Goal: Information Seeking & Learning: Learn about a topic

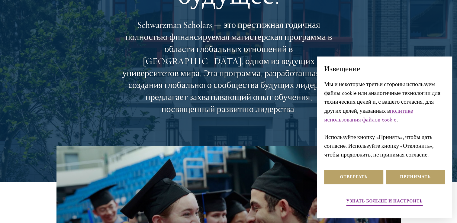
scroll to position [121, 0]
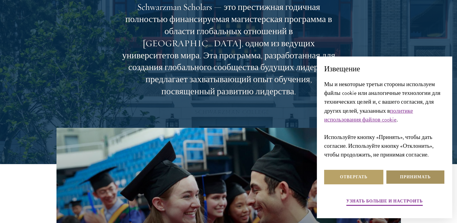
click at [408, 173] on button "Принимать" at bounding box center [415, 177] width 59 height 14
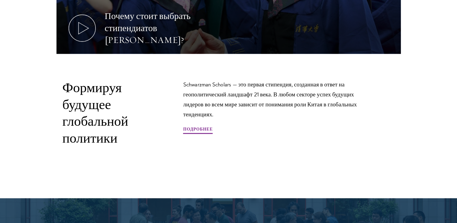
scroll to position [453, 0]
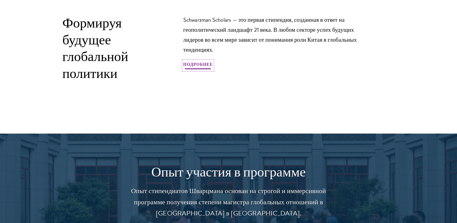
click at [197, 61] on link "Подробнее" at bounding box center [198, 65] width 30 height 9
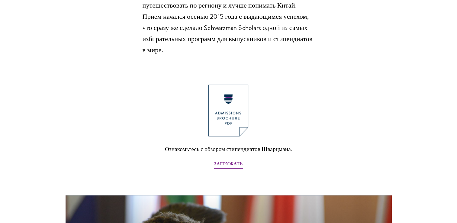
scroll to position [695, 0]
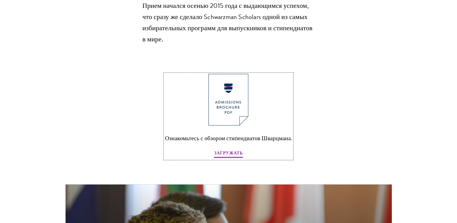
click at [231, 74] on img at bounding box center [228, 100] width 40 height 52
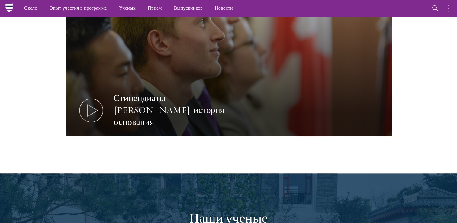
scroll to position [1057, 0]
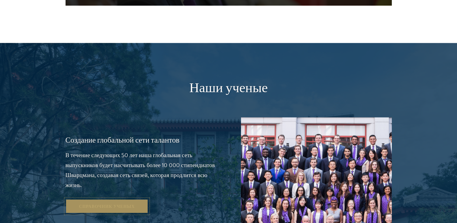
click at [129, 199] on link "Справочник ученых" at bounding box center [107, 206] width 83 height 14
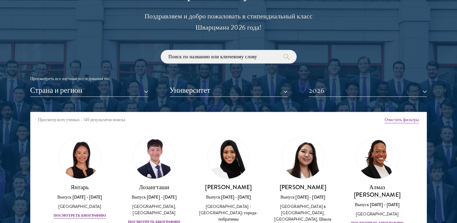
scroll to position [725, 0]
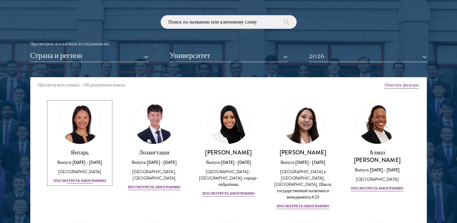
click at [92, 179] on div "Посмотреть биографию" at bounding box center [79, 181] width 52 height 6
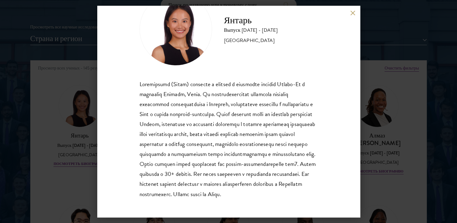
scroll to position [755, 0]
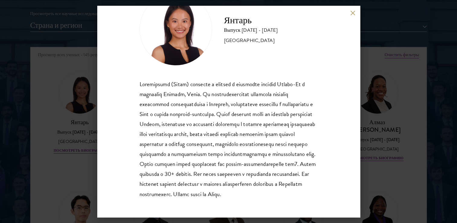
click at [403, 46] on div "Янтарь Выпуск 2025 - 2026 Китай - Пекинский университет" at bounding box center [228, 111] width 457 height 223
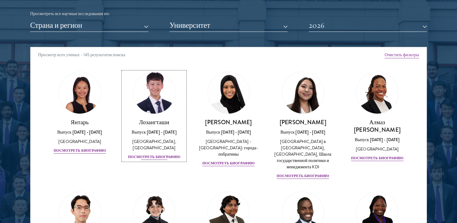
click at [153, 160] on div "Посмотреть биографию" at bounding box center [154, 157] width 52 height 6
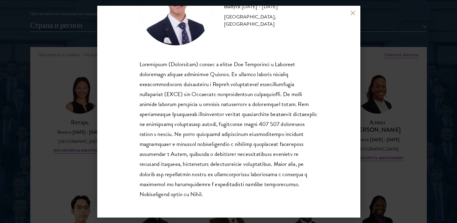
scroll to position [80, 0]
click at [355, 13] on button at bounding box center [352, 12] width 5 height 5
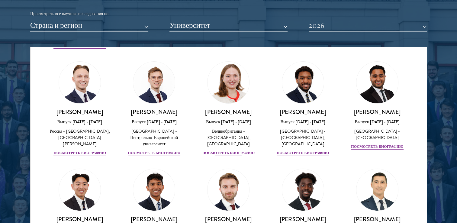
scroll to position [2537, 0]
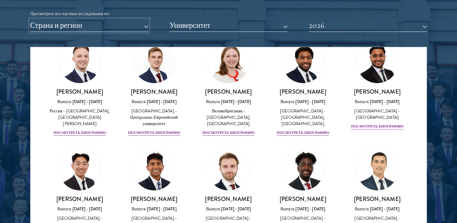
click at [103, 21] on button "Страна и регион" at bounding box center [89, 25] width 118 height 12
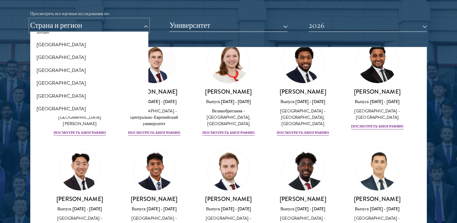
scroll to position [574, 0]
click at [67, 59] on button "[GEOGRAPHIC_DATA]" at bounding box center [89, 58] width 114 height 13
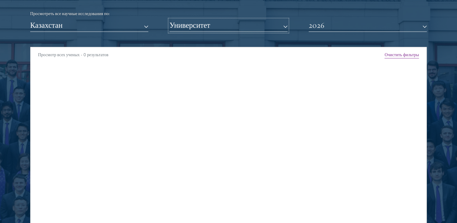
click at [178, 25] on button "Университет" at bounding box center [228, 25] width 118 height 12
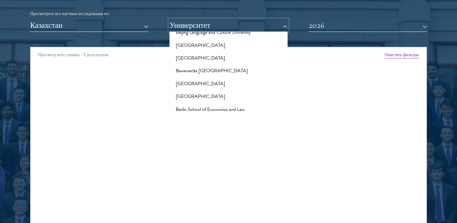
scroll to position [423, 0]
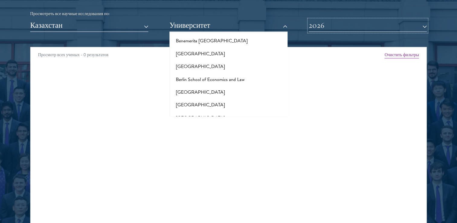
click at [347, 27] on button "2026" at bounding box center [368, 25] width 118 height 12
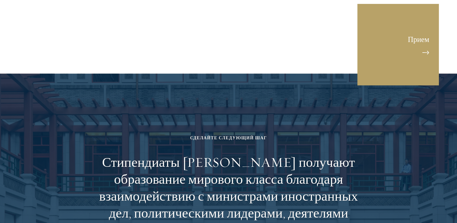
scroll to position [1691, 0]
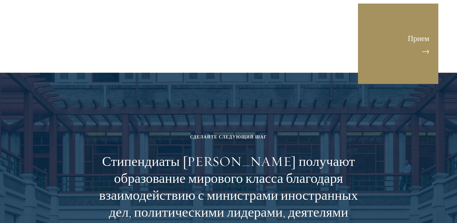
click at [366, 61] on link "Прием" at bounding box center [398, 44] width 82 height 82
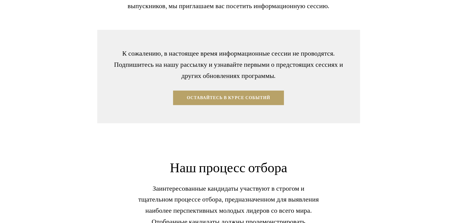
scroll to position [1752, 0]
